Goal: Navigation & Orientation: Understand site structure

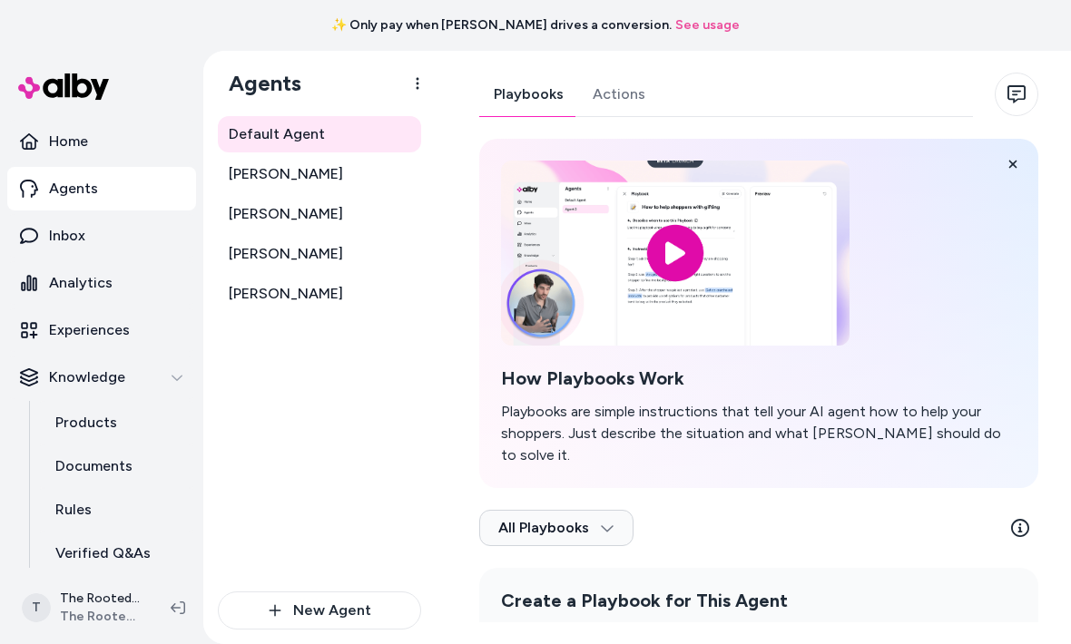
click at [104, 142] on link "Home" at bounding box center [101, 142] width 189 height 44
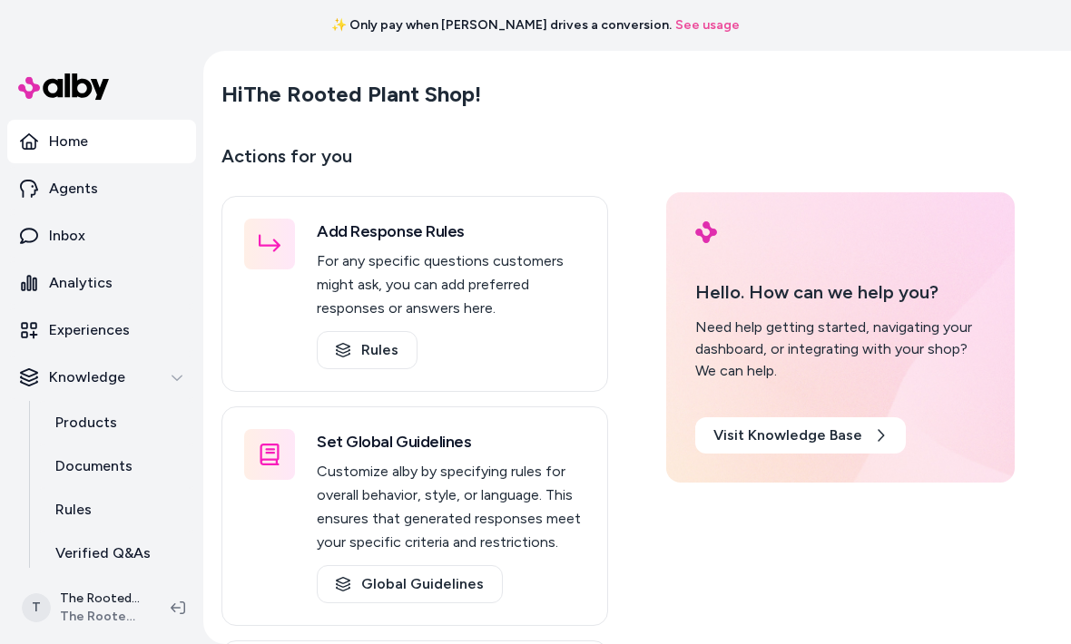
click at [104, 240] on link "Inbox" at bounding box center [101, 236] width 189 height 44
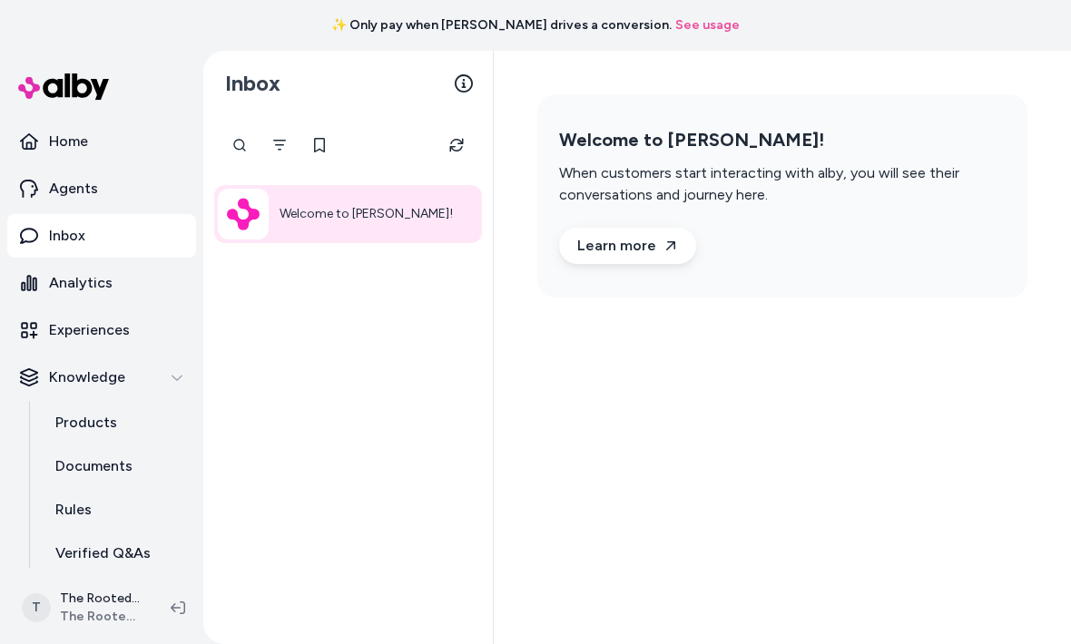
click at [118, 292] on link "Analytics" at bounding box center [101, 283] width 189 height 44
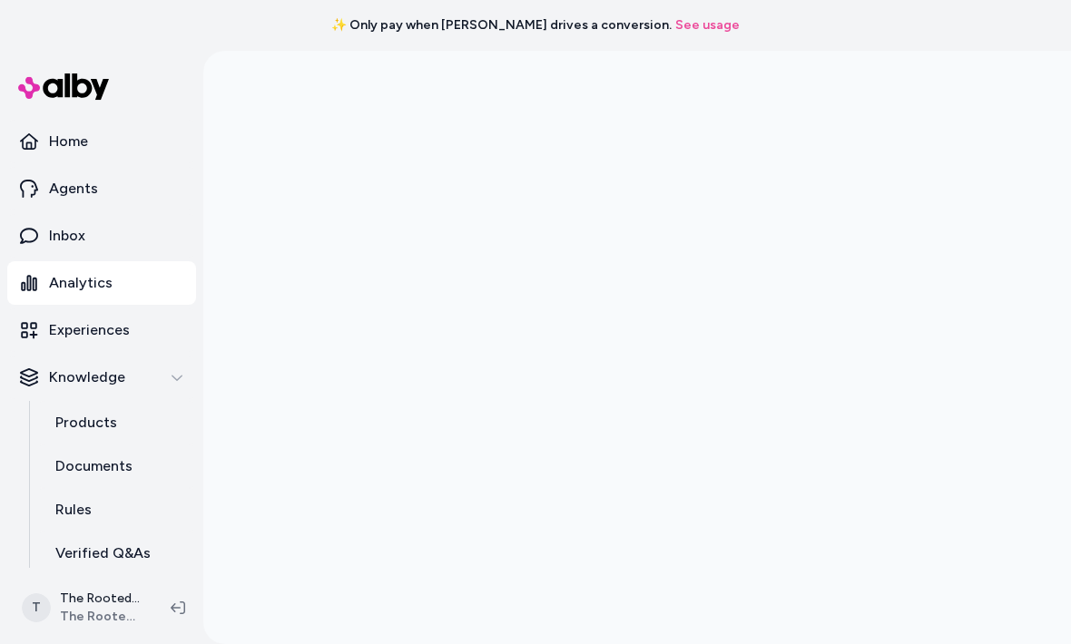
click at [675, 32] on link "See usage" at bounding box center [707, 25] width 64 height 18
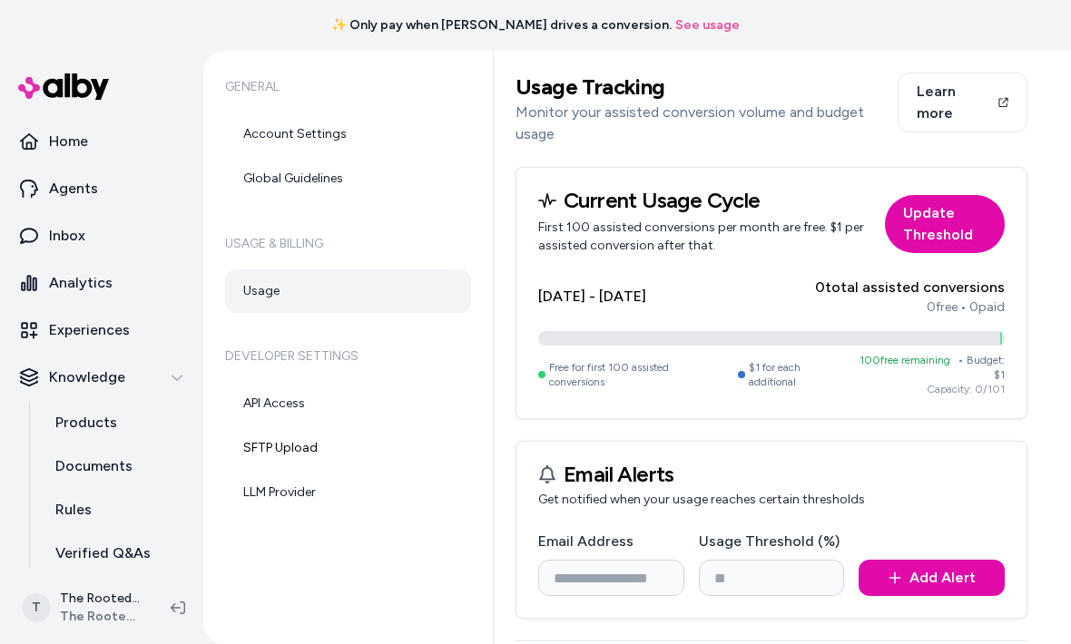
click at [101, 350] on link "Experiences" at bounding box center [101, 331] width 189 height 44
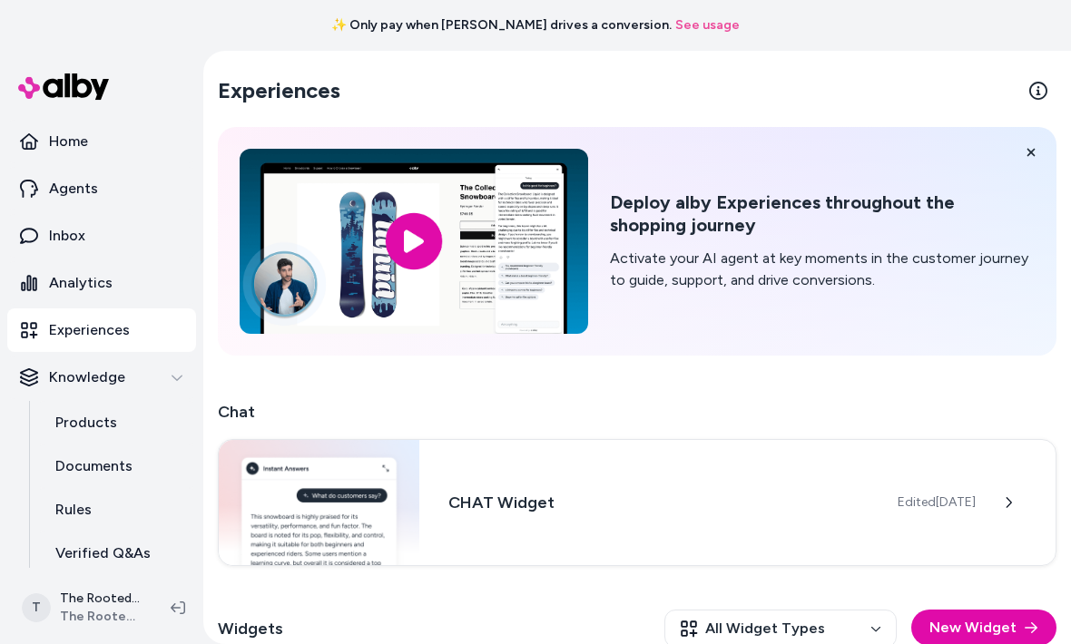
click at [760, 1] on div "✨ Only pay when [PERSON_NAME] drives a conversion. See usage" at bounding box center [535, 25] width 1071 height 51
click at [769, 1] on div "✨ Only pay when [PERSON_NAME] drives a conversion. See usage" at bounding box center [535, 25] width 1071 height 51
